Goal: Task Accomplishment & Management: Manage account settings

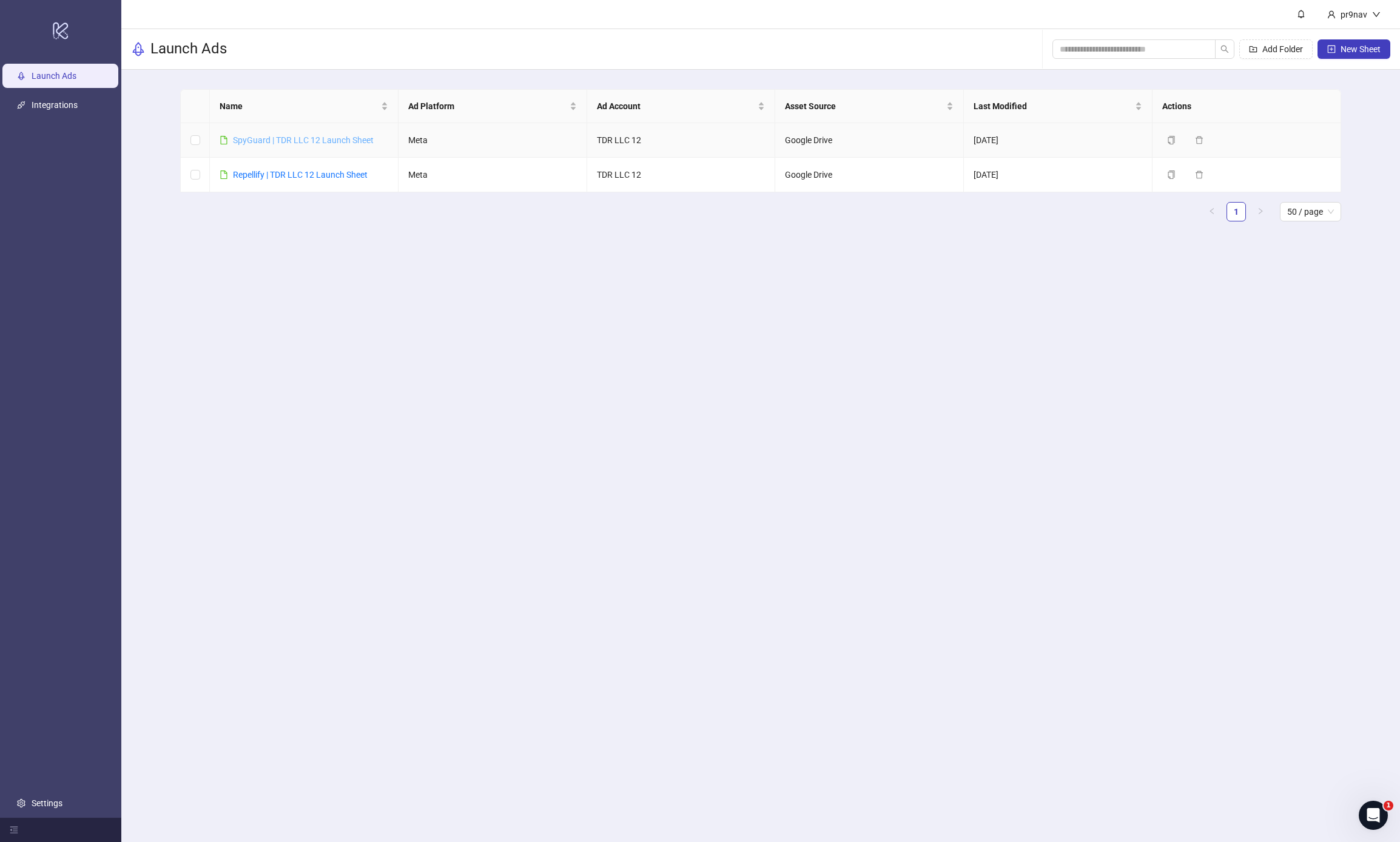
click at [271, 142] on link "SpyGuard | TDR LLC 12 Launch Sheet" at bounding box center [303, 140] width 141 height 10
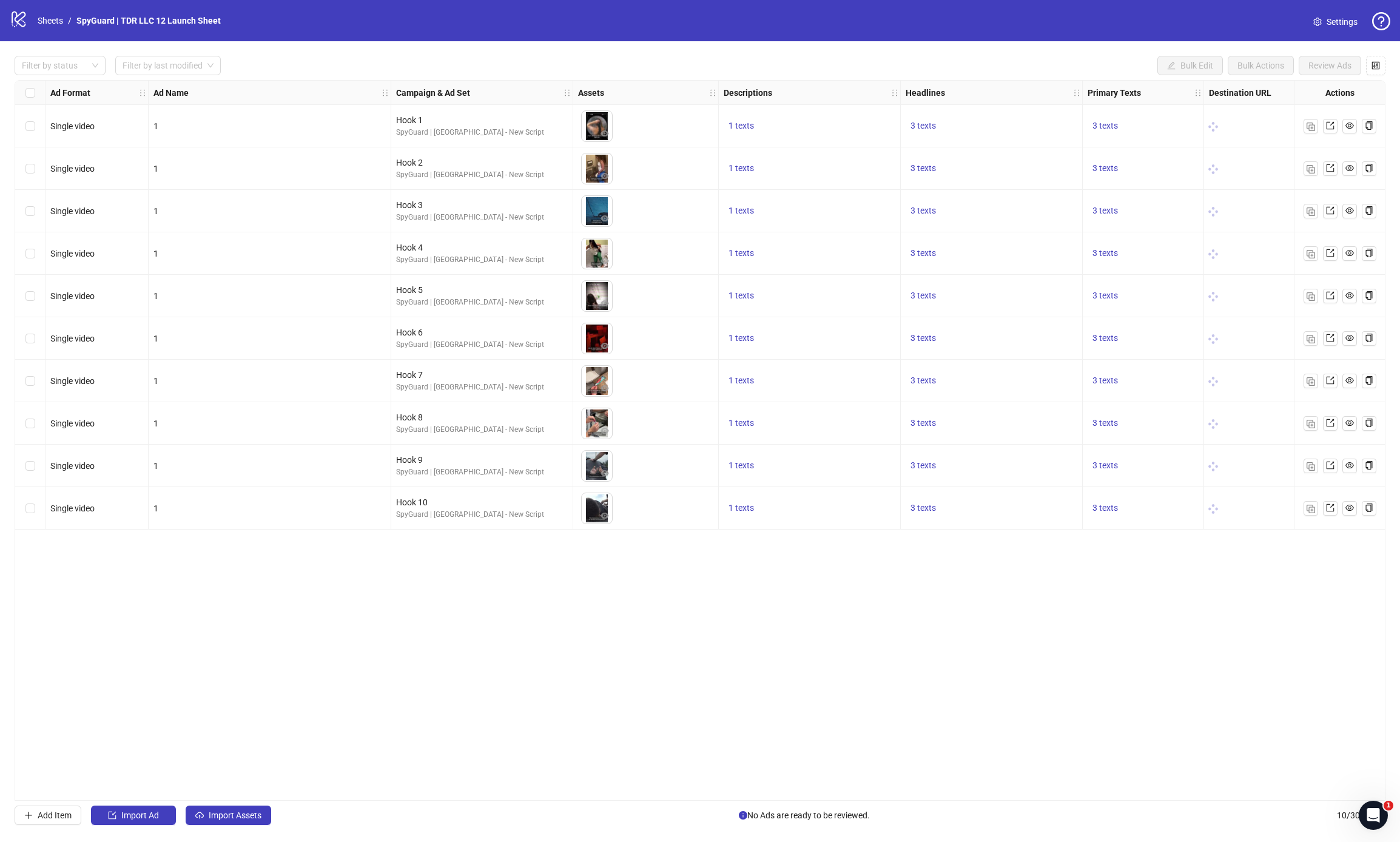
click at [13, 48] on div "Filter by status Filter by last modified Bulk Edit Bulk Actions Review Ads Ad F…" at bounding box center [700, 440] width 1400 height 799
click at [308, 62] on div "Filter by status Filter by last modified Bulk Edit Bulk Actions Review Ads" at bounding box center [700, 65] width 1371 height 19
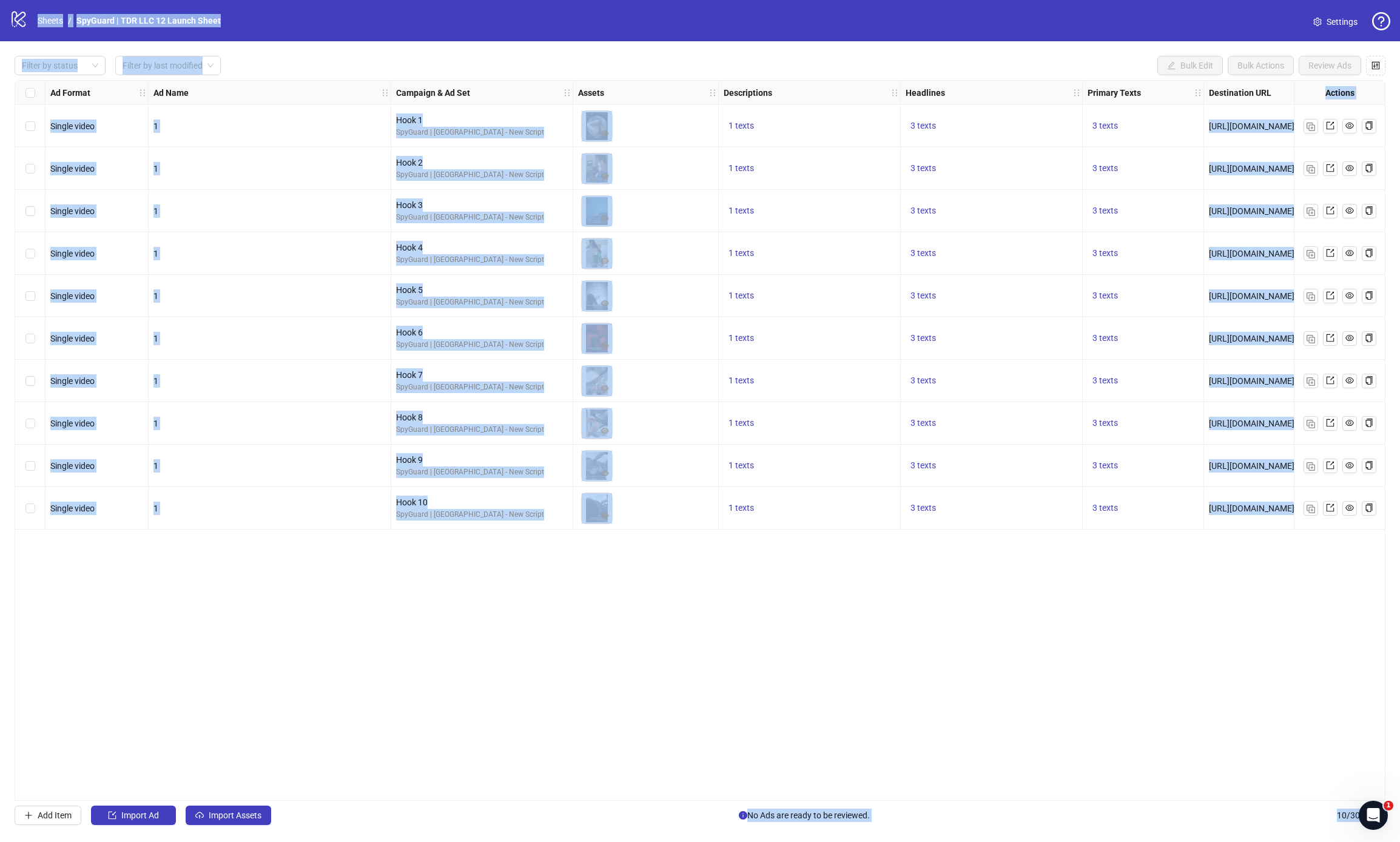
click at [409, 599] on div "Ad Format Ad Name Campaign & Ad Set Assets Descriptions Headlines Primary Texts…" at bounding box center [700, 440] width 1371 height 721
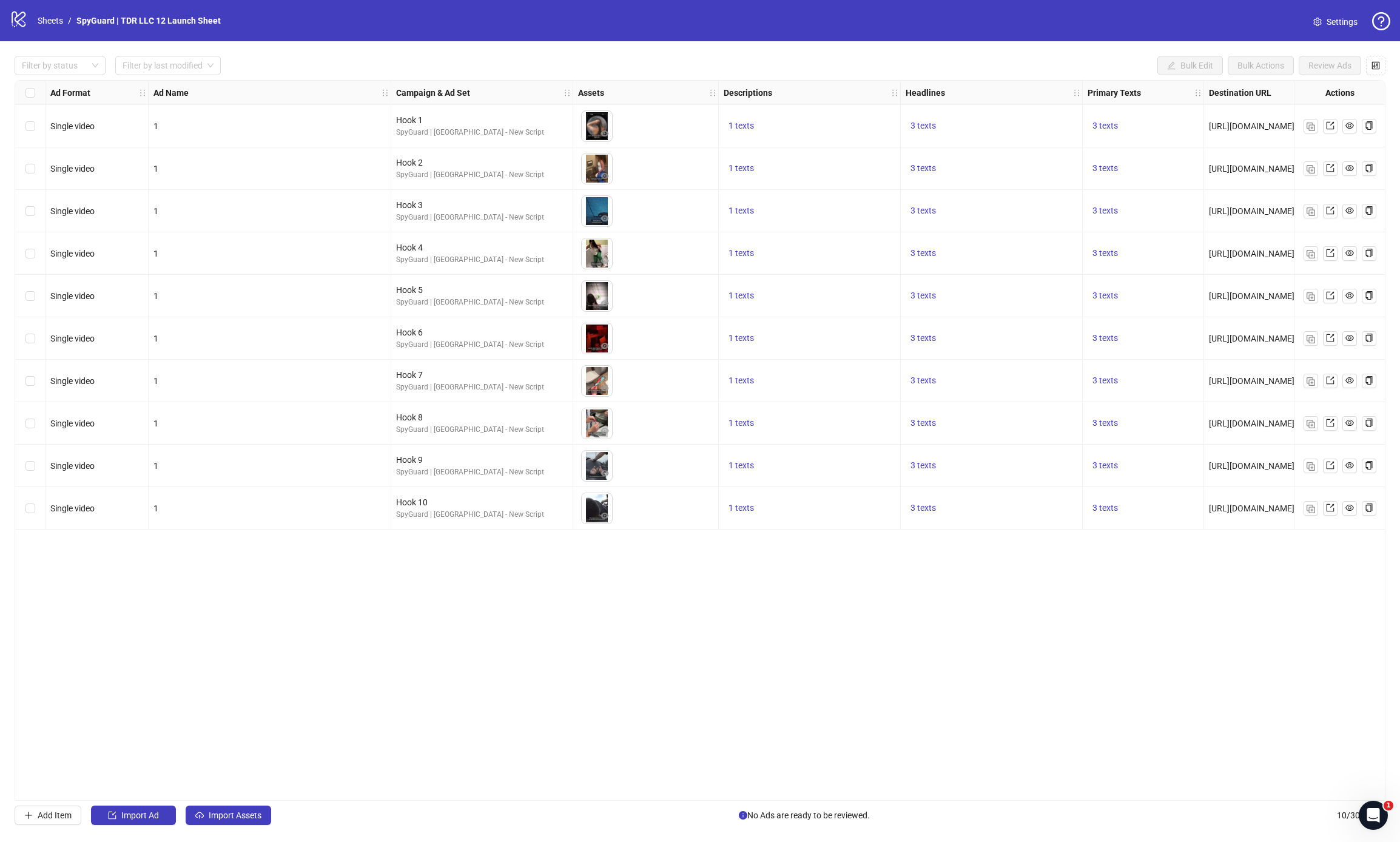
click at [25, 21] on icon "logo/logo-mobile" at bounding box center [18, 18] width 18 height 18
click at [39, 16] on link "Sheets" at bounding box center [50, 21] width 30 height 13
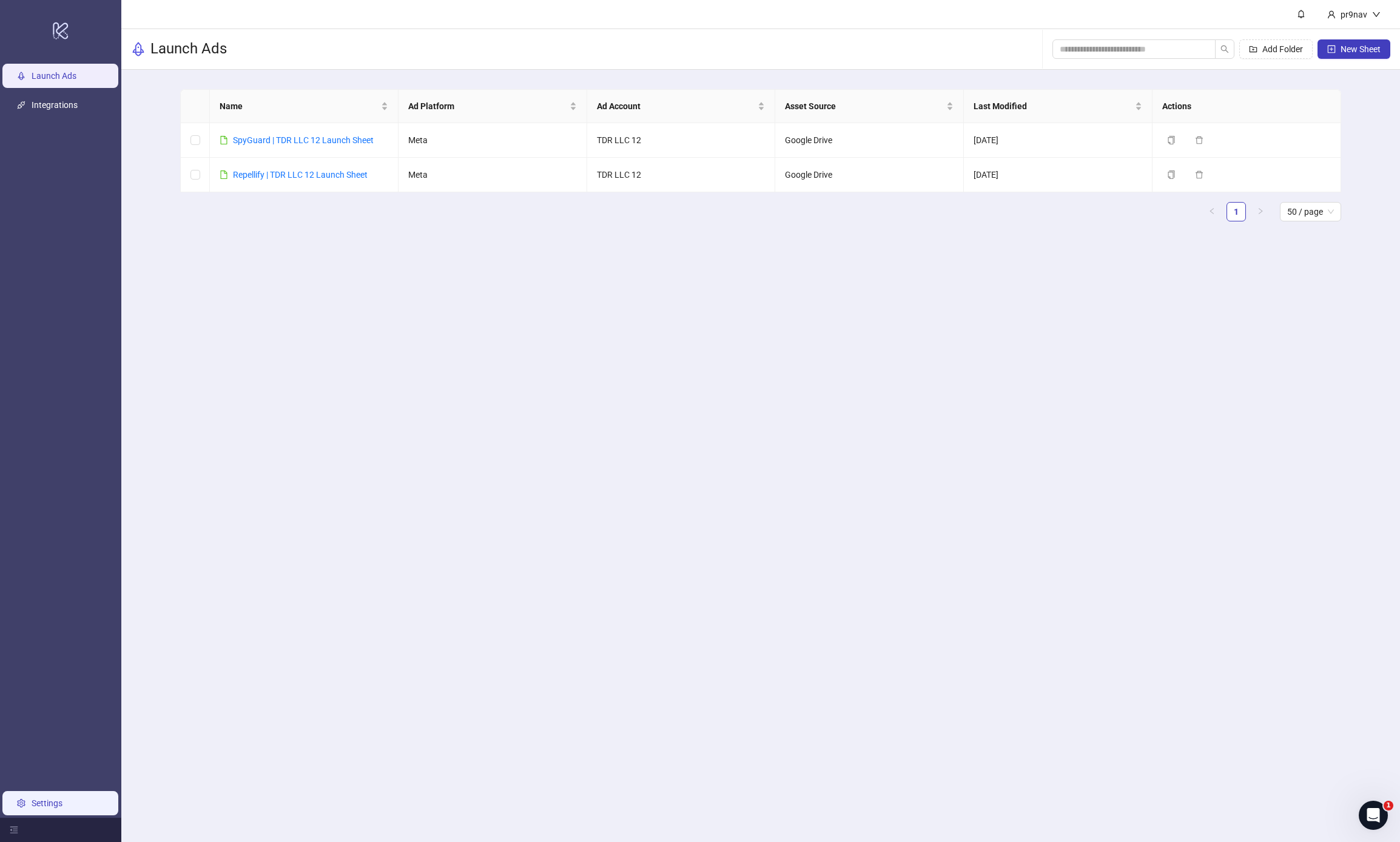
click at [59, 805] on link "Settings" at bounding box center [47, 803] width 31 height 10
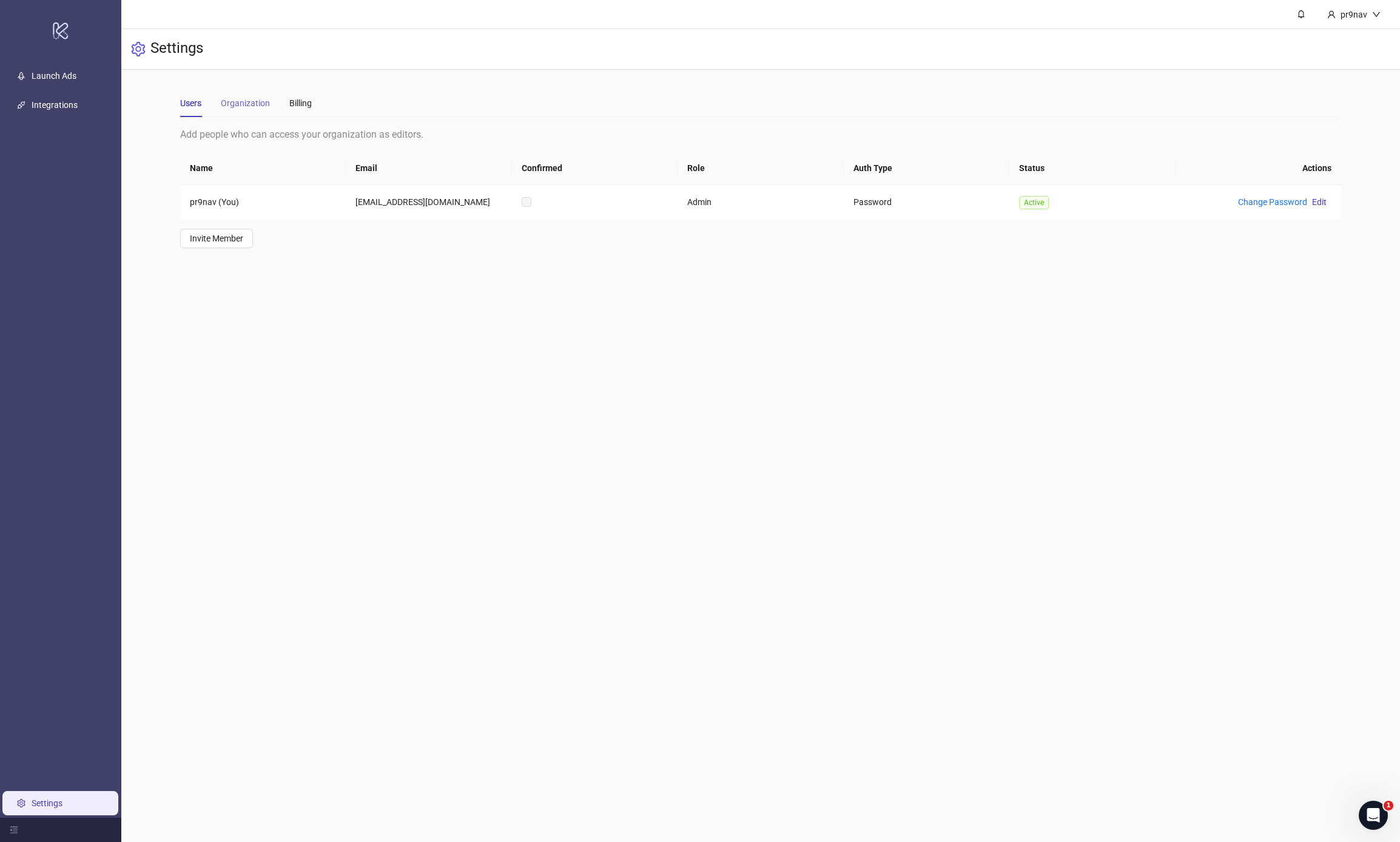
click at [243, 114] on div "Organization" at bounding box center [245, 103] width 49 height 28
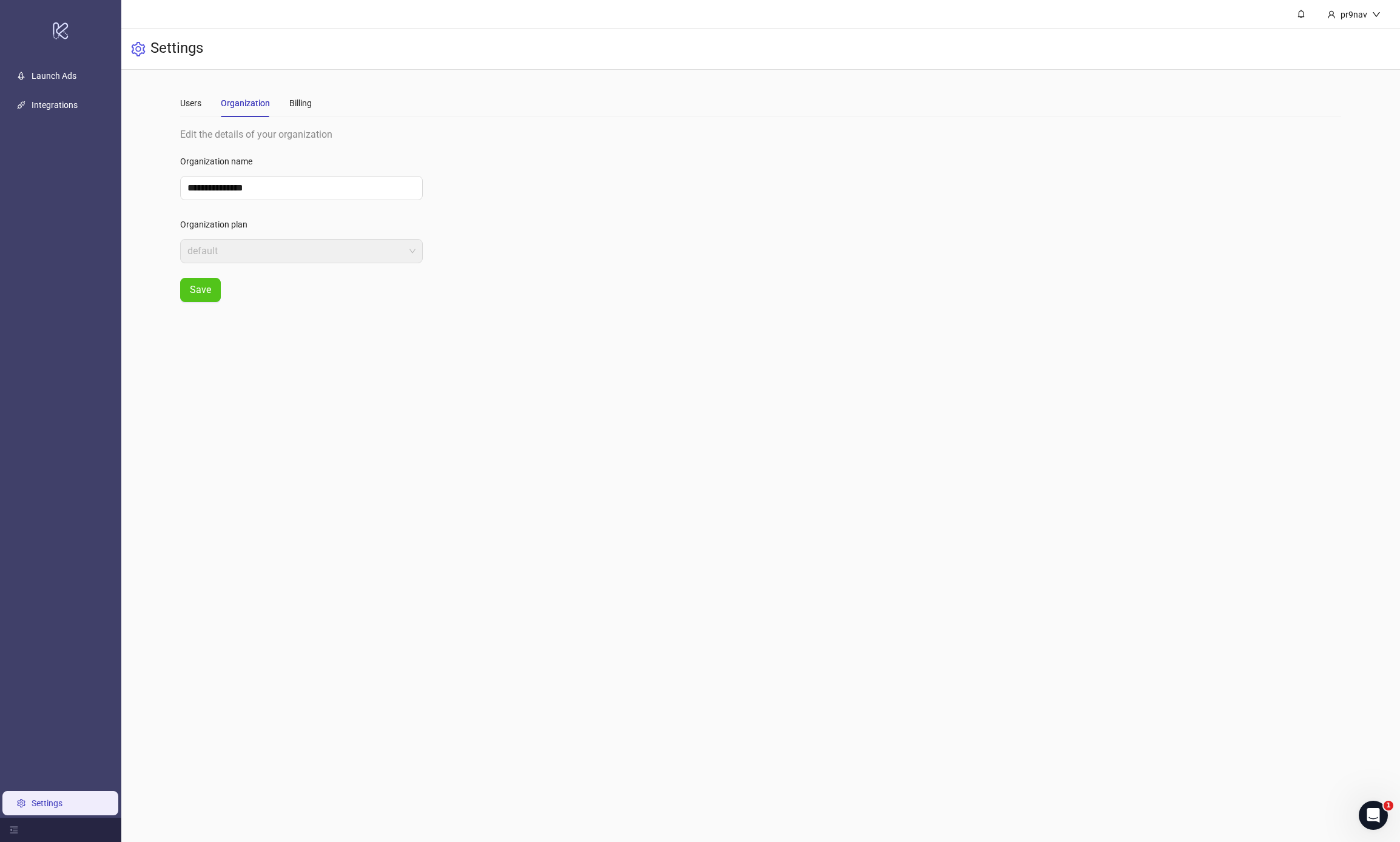
click at [313, 108] on div "Users Organization Billing" at bounding box center [760, 103] width 1161 height 28
click at [298, 105] on div "Billing" at bounding box center [300, 103] width 23 height 13
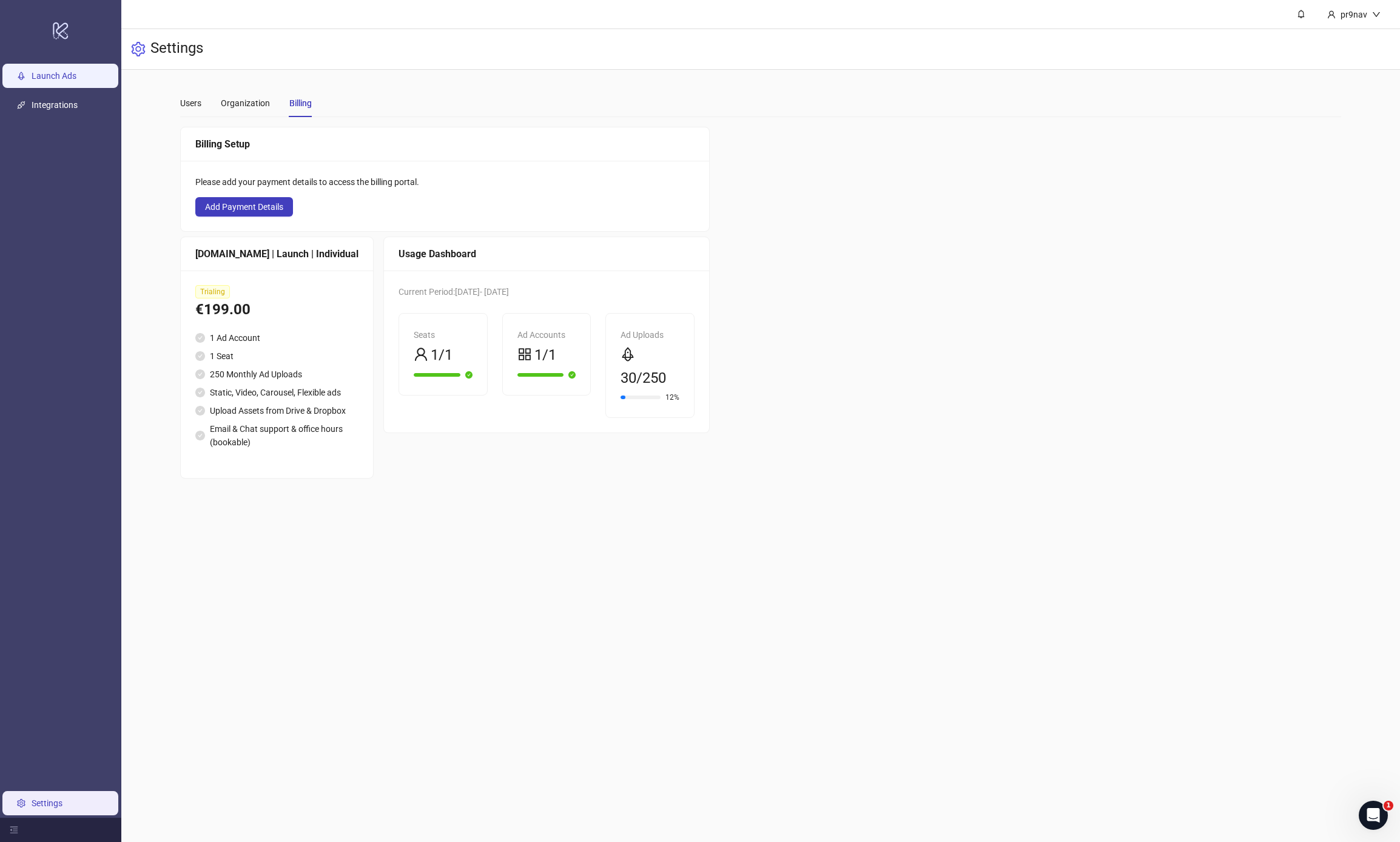
click at [76, 81] on link "Launch Ads" at bounding box center [53, 75] width 45 height 10
